Goal: Navigation & Orientation: Find specific page/section

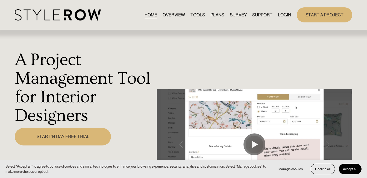
click at [173, 14] on link "OVERVIEW" at bounding box center [173, 14] width 22 height 7
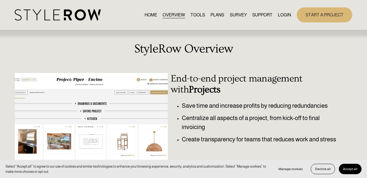
click at [68, 12] on img at bounding box center [58, 14] width 86 height 11
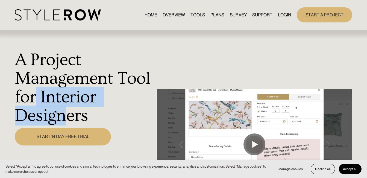
drag, startPoint x: 38, startPoint y: 93, endPoint x: 67, endPoint y: 118, distance: 38.8
click at [67, 118] on h1 "A Project Management Tool for Interior Designers" at bounding box center [84, 88] width 139 height 74
copy h1 "Interior Design"
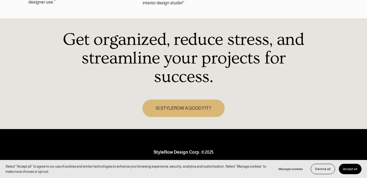
scroll to position [811, 0]
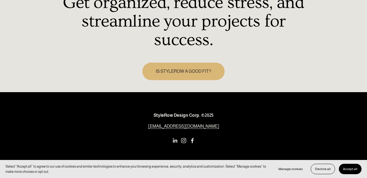
click at [176, 138] on use "LinkedIn" at bounding box center [175, 140] width 4 height 4
click at [166, 115] on strong "StyleRow Design Corp. ©2025" at bounding box center [183, 115] width 60 height 5
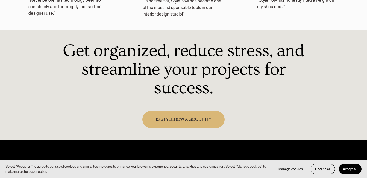
scroll to position [790, 0]
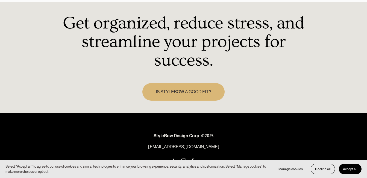
click at [162, 136] on strong "StyleRow Design Corp. ©2025" at bounding box center [183, 135] width 60 height 5
drag, startPoint x: 153, startPoint y: 133, endPoint x: 189, endPoint y: 132, distance: 36.3
click at [189, 132] on p "StyleRow Design Corp. ©2025" at bounding box center [183, 135] width 167 height 7
copy strong "StyleRow Design"
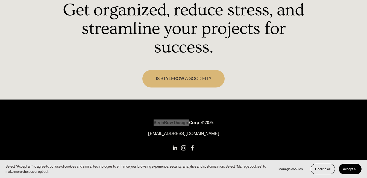
scroll to position [811, 0]
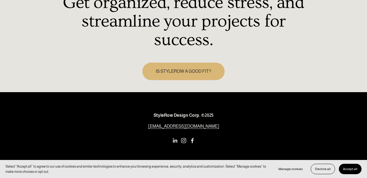
click at [268, 124] on div "StyleRow Design Corp. ©2025 [EMAIL_ADDRESS][DOMAIN_NAME]" at bounding box center [183, 131] width 367 height 48
click at [356, 166] on button "Accept all" at bounding box center [350, 169] width 23 height 10
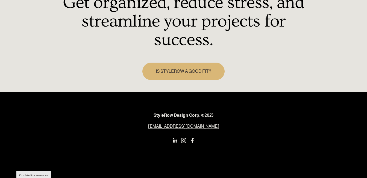
click at [154, 113] on strong "StyleRow Design Corp. ©2025" at bounding box center [183, 115] width 60 height 5
copy strong "StyleRow Design"
drag, startPoint x: 148, startPoint y: 108, endPoint x: 188, endPoint y: 115, distance: 41.0
click at [188, 115] on div "StyleRow Design Corp. ©2025 [EMAIL_ADDRESS][DOMAIN_NAME]" at bounding box center [183, 121] width 167 height 28
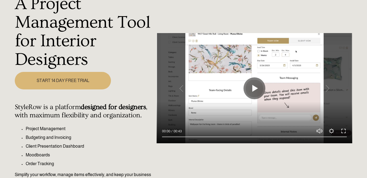
scroll to position [0, 0]
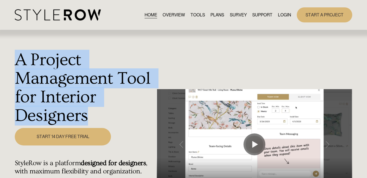
copy h1 "A Project Management Tool for Interior Designers"
drag, startPoint x: 17, startPoint y: 56, endPoint x: 91, endPoint y: 115, distance: 94.4
click at [91, 115] on h1 "A Project Management Tool for Interior Designers" at bounding box center [84, 88] width 139 height 74
